Goal: Task Accomplishment & Management: Use online tool/utility

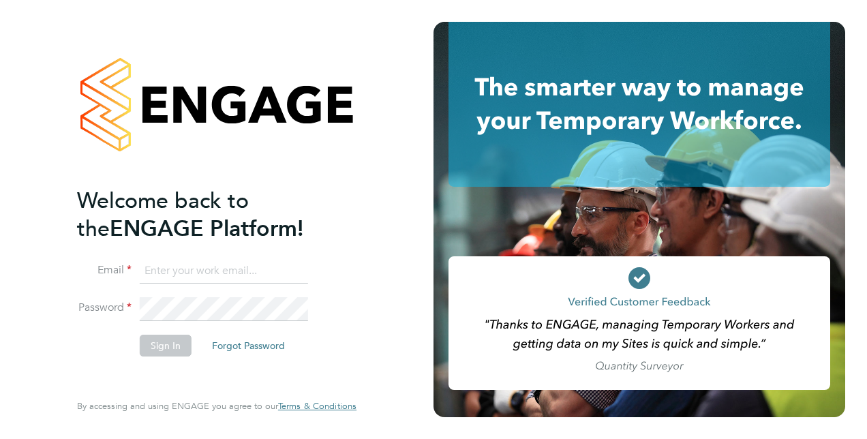
type input "diane.goulding@justice.gov.uk"
click at [162, 344] on button "Sign In" at bounding box center [166, 346] width 52 height 22
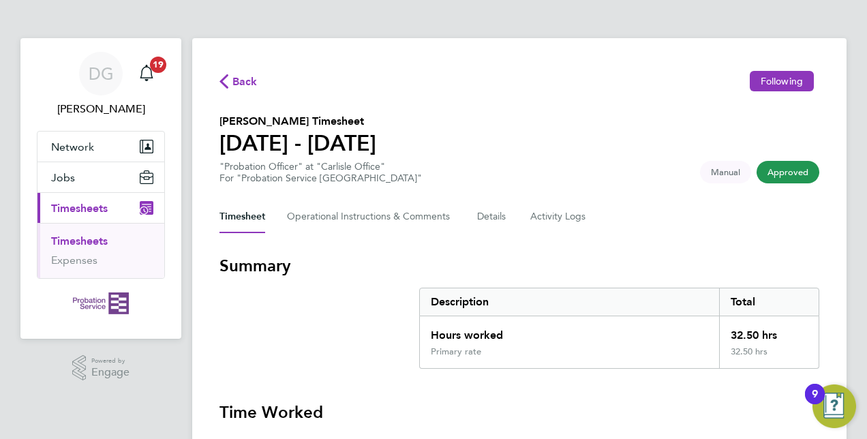
click at [91, 212] on span "Timesheets" at bounding box center [79, 208] width 57 height 13
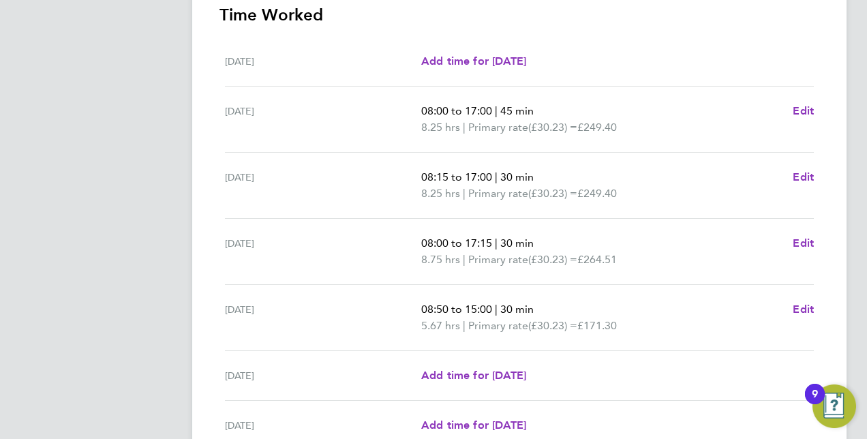
scroll to position [527, 0]
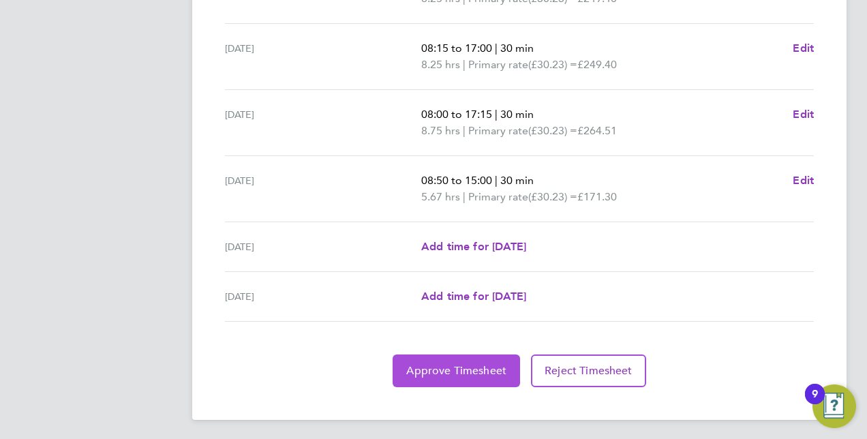
click at [453, 360] on button "Approve Timesheet" at bounding box center [456, 370] width 127 height 33
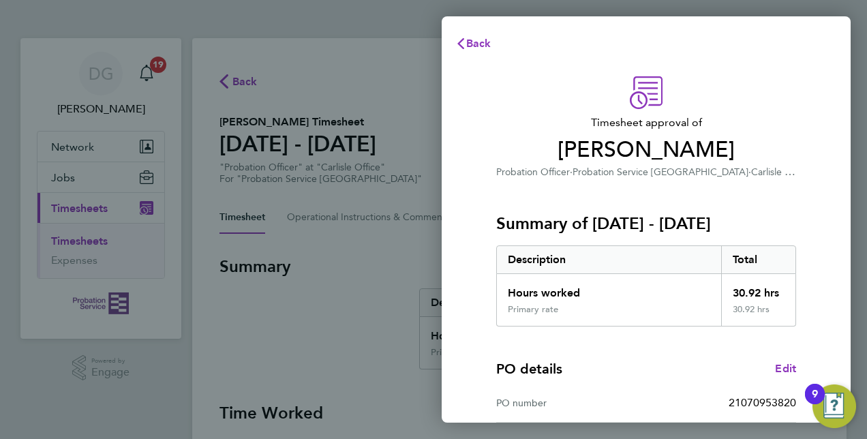
scroll to position [213, 0]
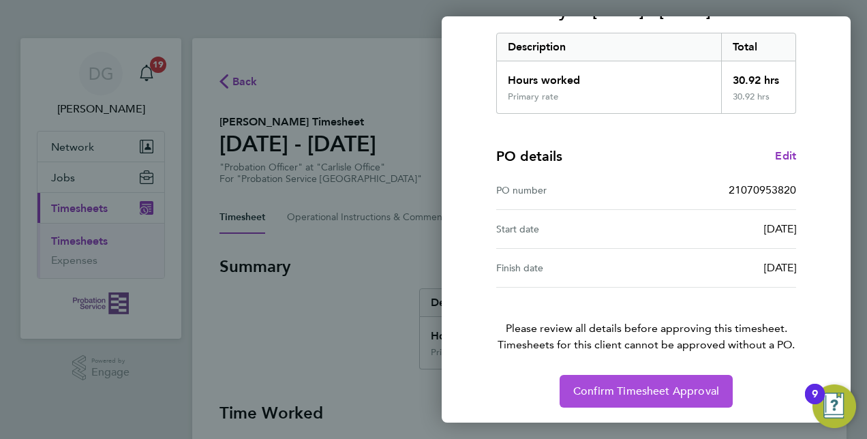
click at [627, 392] on span "Confirm Timesheet Approval" at bounding box center [646, 391] width 146 height 14
